Goal: Transaction & Acquisition: Purchase product/service

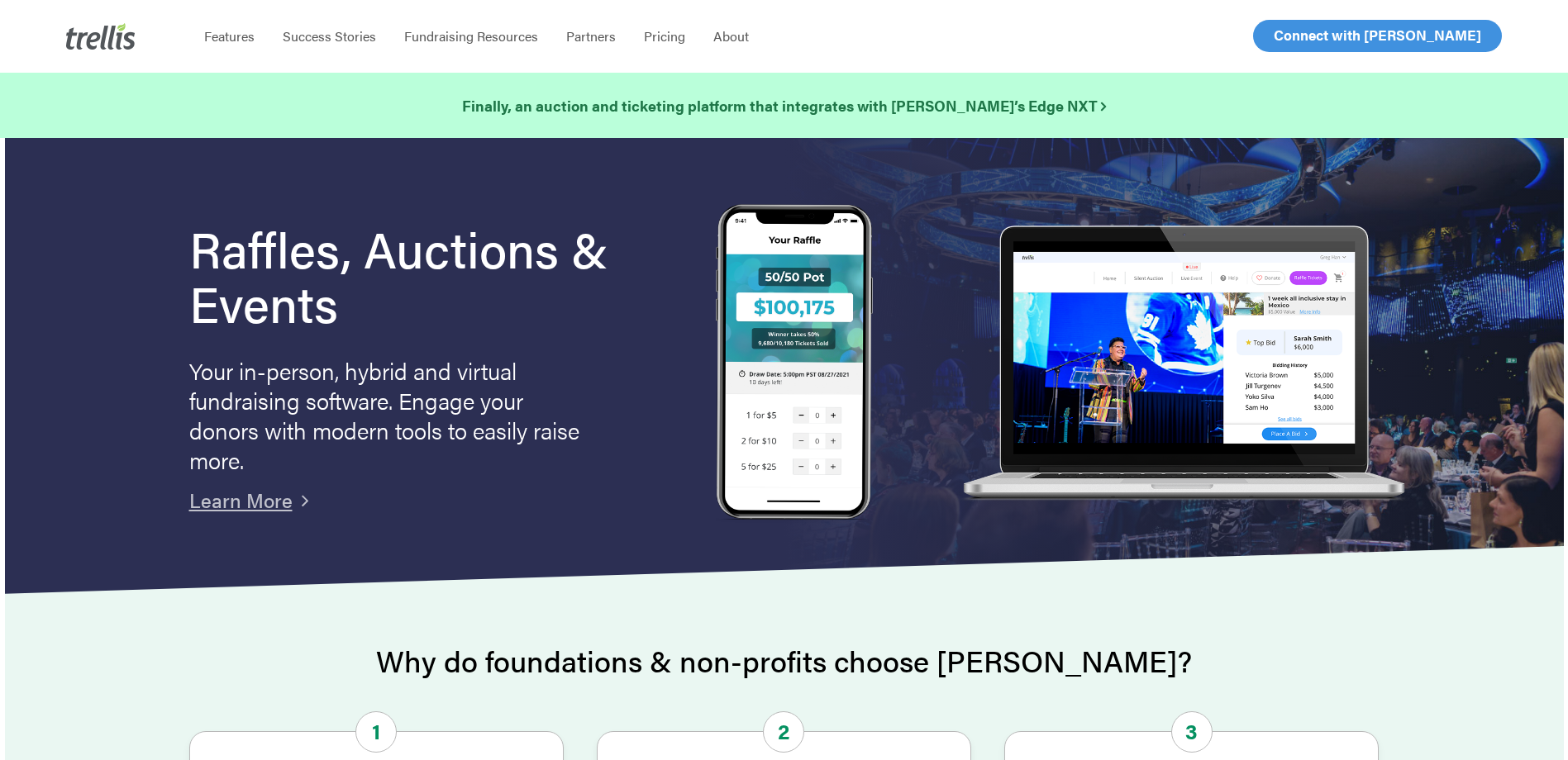
click at [1310, 35] on span "Log In" at bounding box center [1293, 35] width 40 height 20
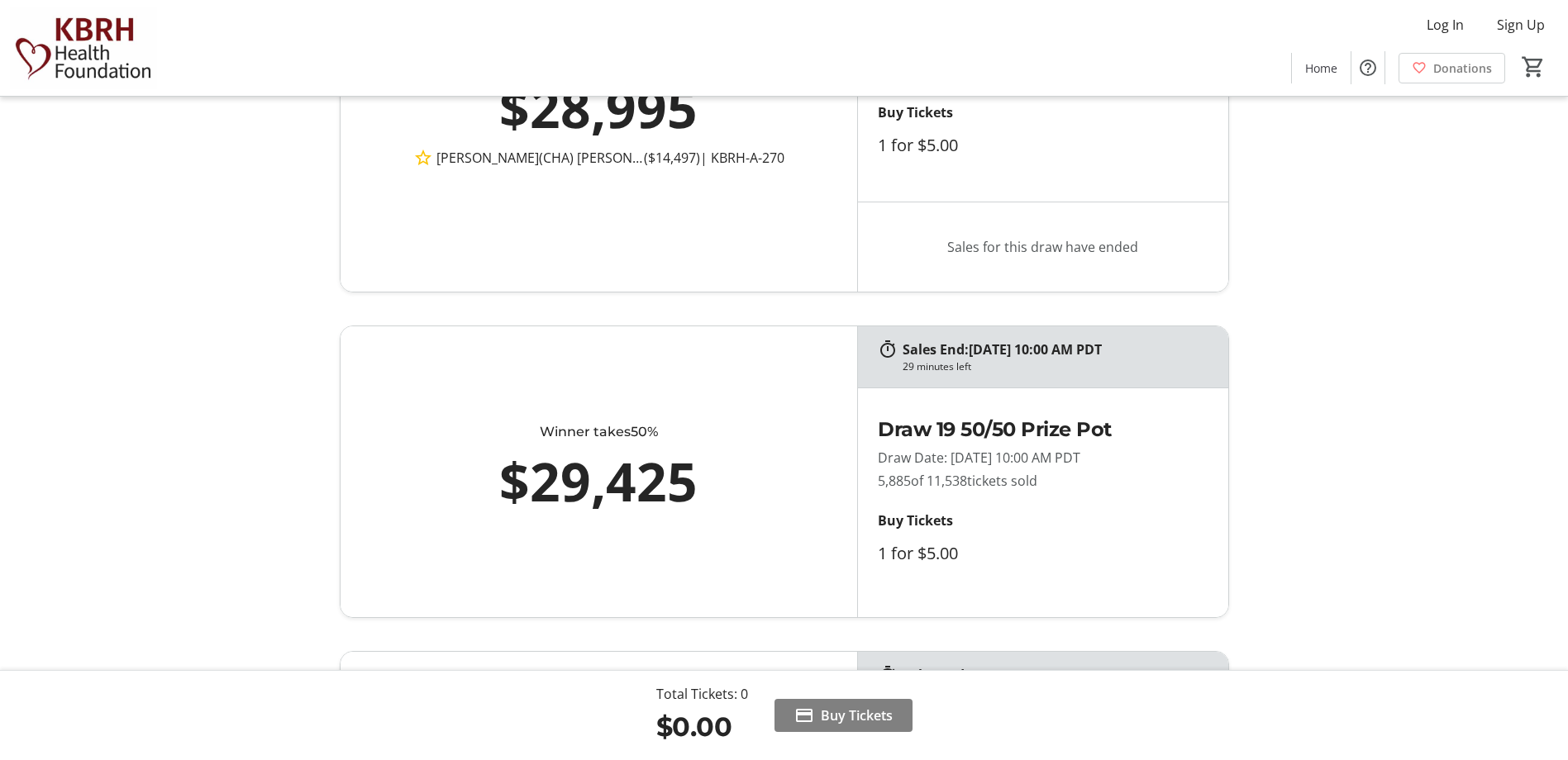
scroll to position [6979, 0]
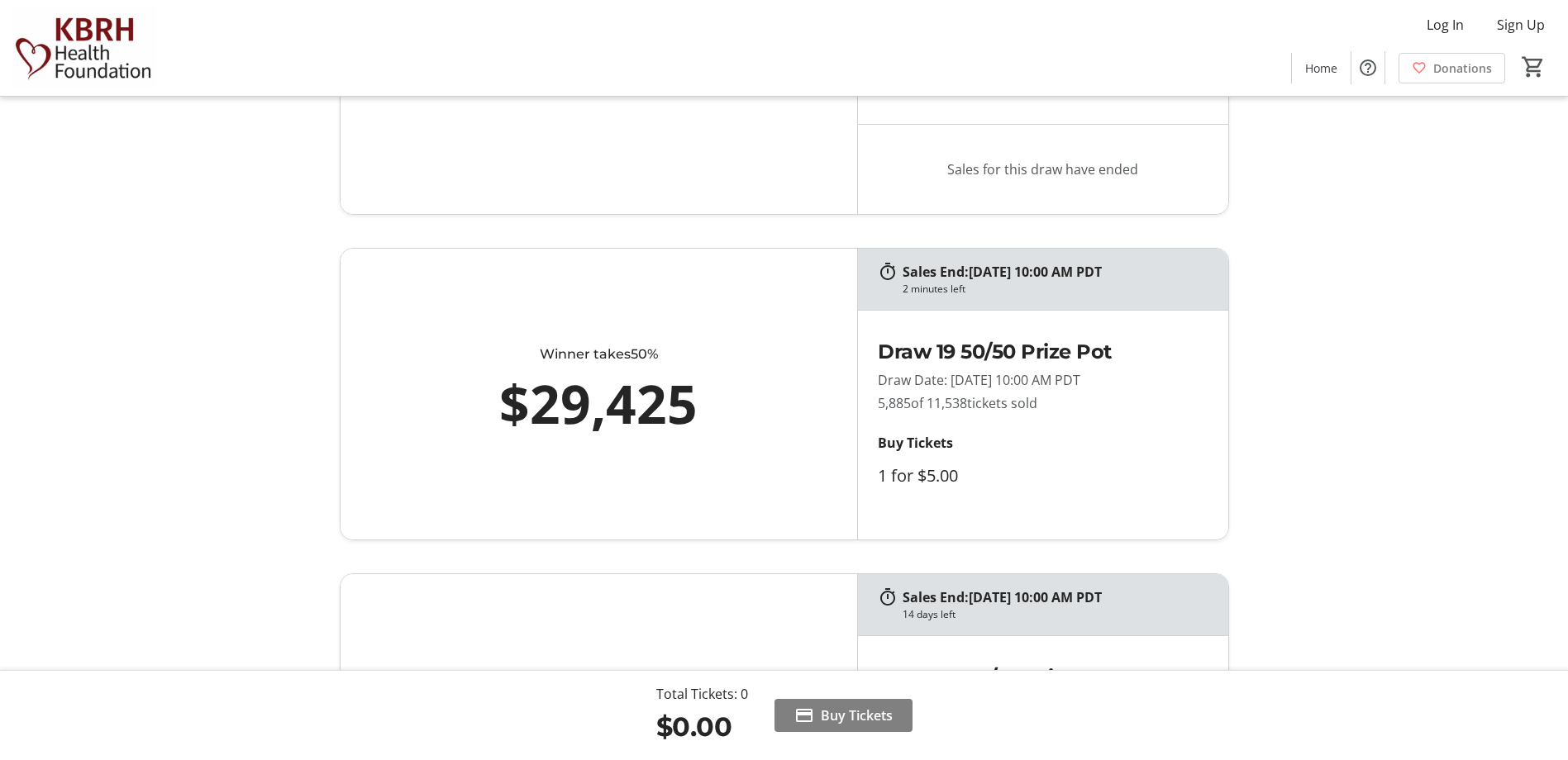
scroll to position [7107, 0]
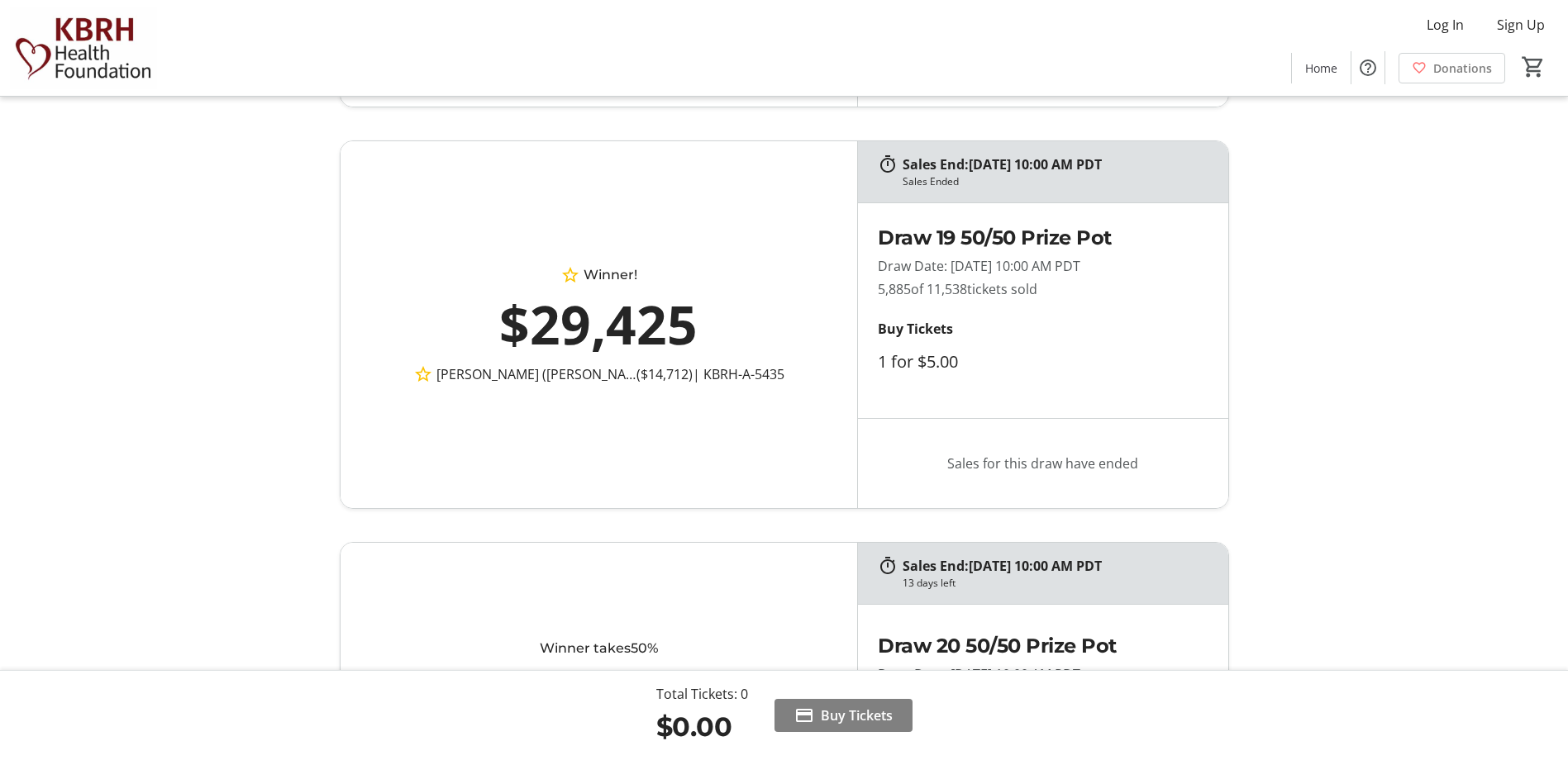
scroll to position [7189, 0]
